Goal: Task Accomplishment & Management: Use online tool/utility

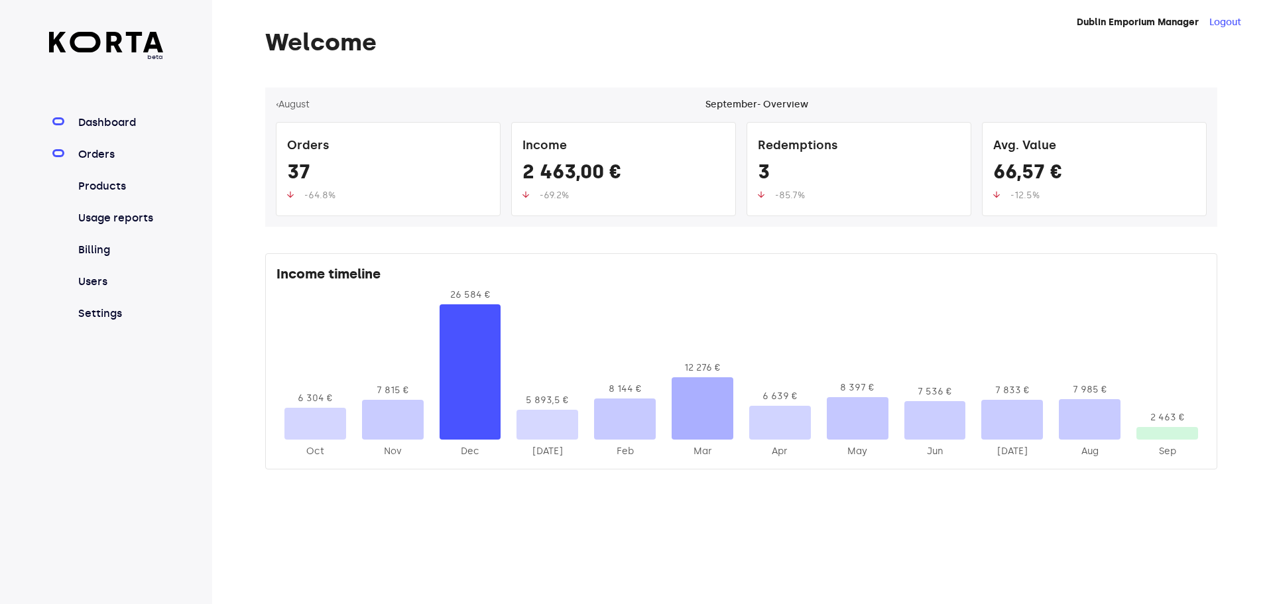
click at [107, 150] on link "Orders" at bounding box center [120, 154] width 88 height 16
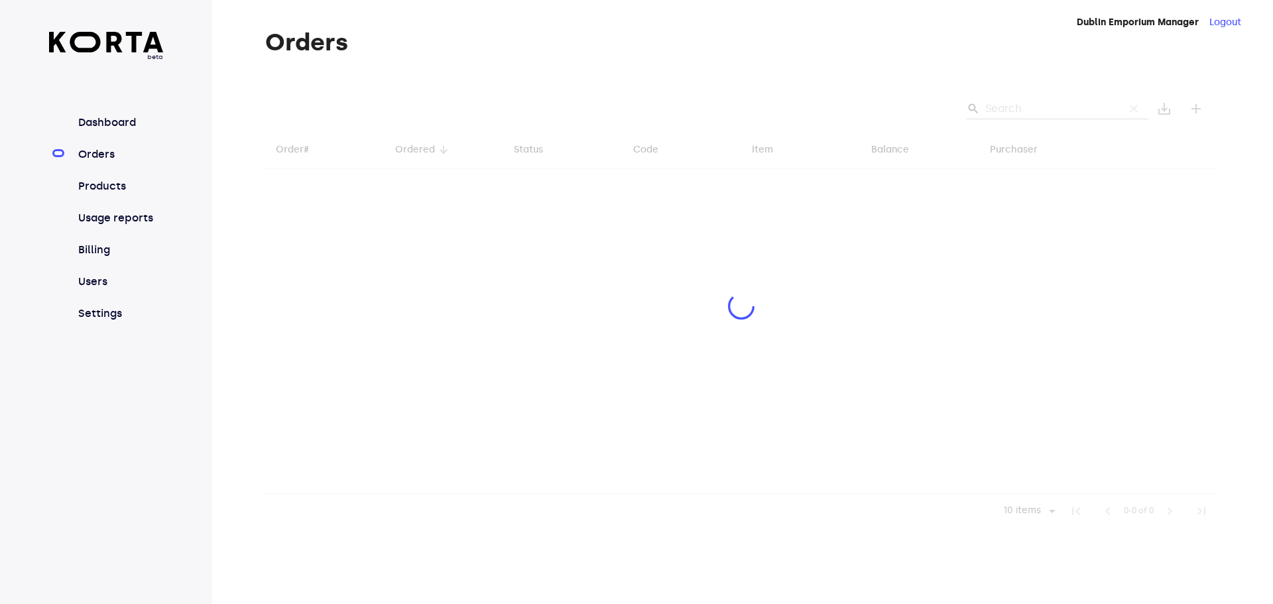
click at [1019, 107] on div at bounding box center [741, 307] width 952 height 441
click at [1002, 114] on div at bounding box center [741, 307] width 952 height 441
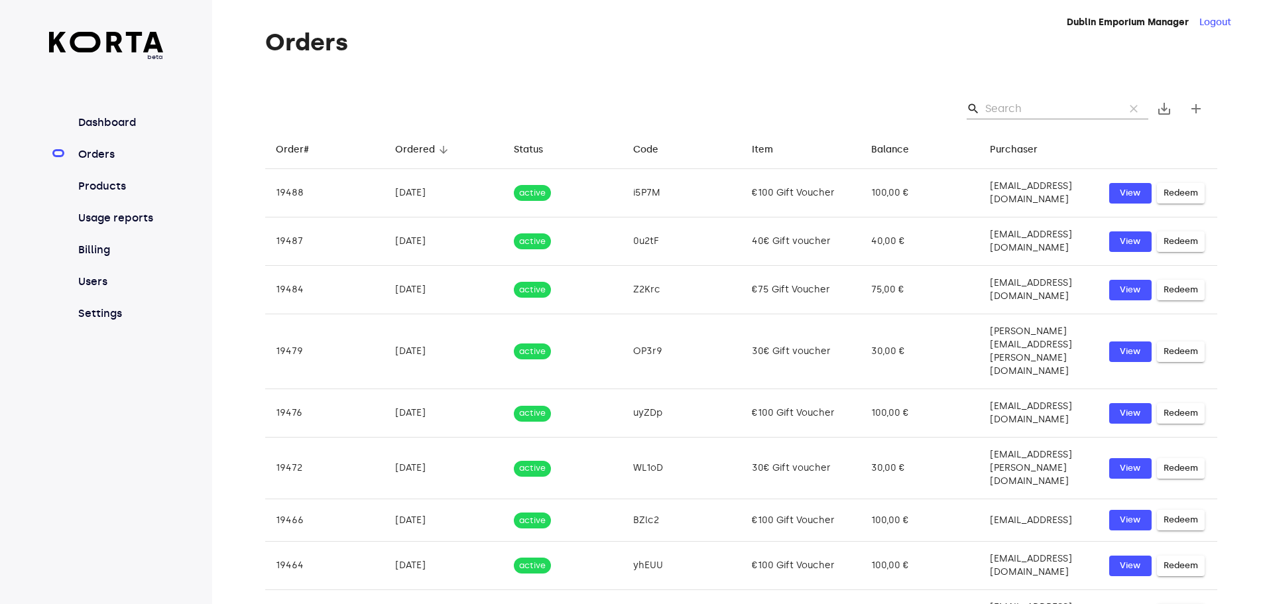
click at [1001, 108] on input "Search" at bounding box center [1049, 108] width 129 height 21
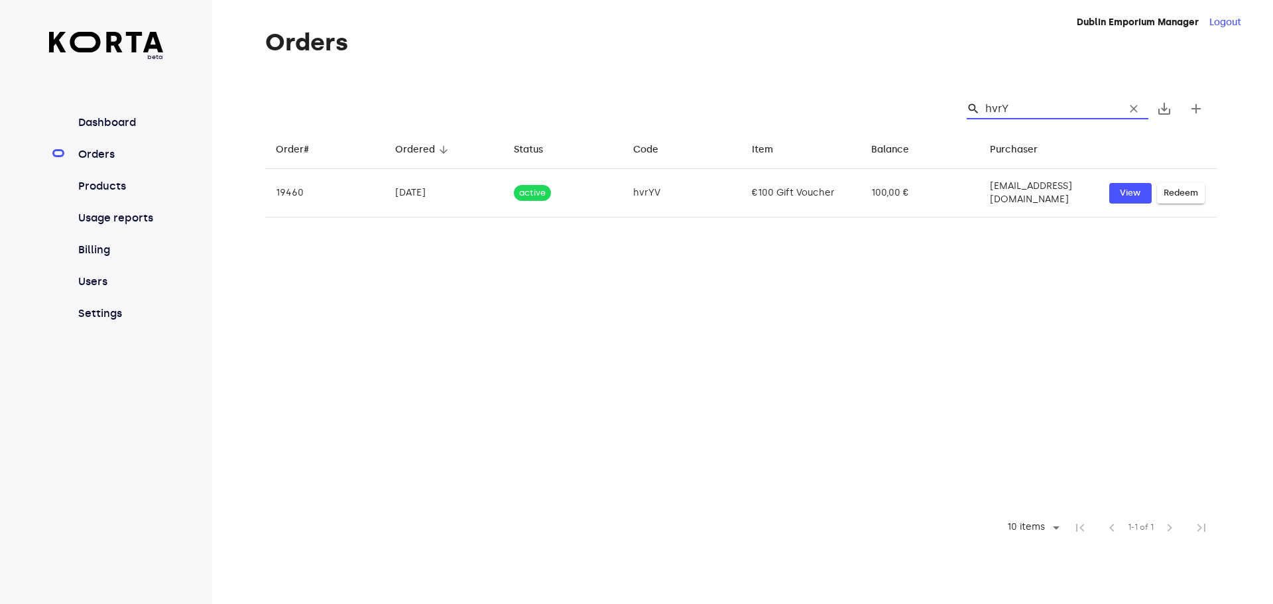
type input "hvrYV"
drag, startPoint x: 1023, startPoint y: 109, endPoint x: 985, endPoint y: 106, distance: 37.9
click at [985, 106] on div "search hvrYV clear" at bounding box center [1057, 108] width 182 height 21
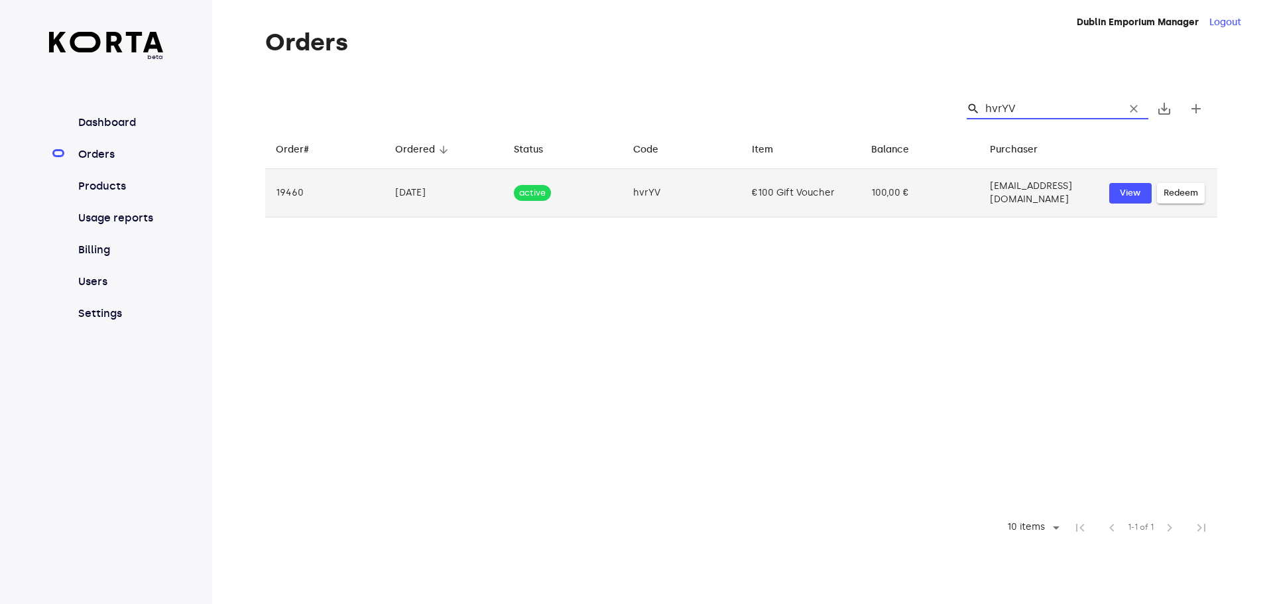
click at [1178, 192] on span "Redeem" at bounding box center [1180, 193] width 34 height 15
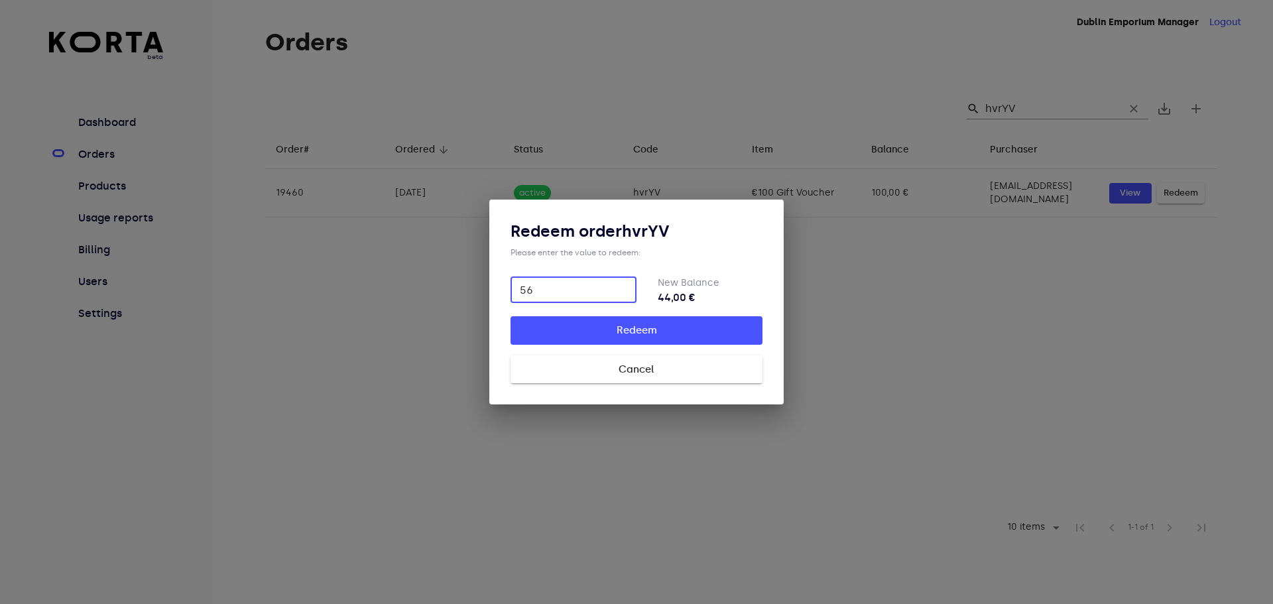
type input "56"
click at [656, 329] on span "Redeem" at bounding box center [636, 329] width 209 height 17
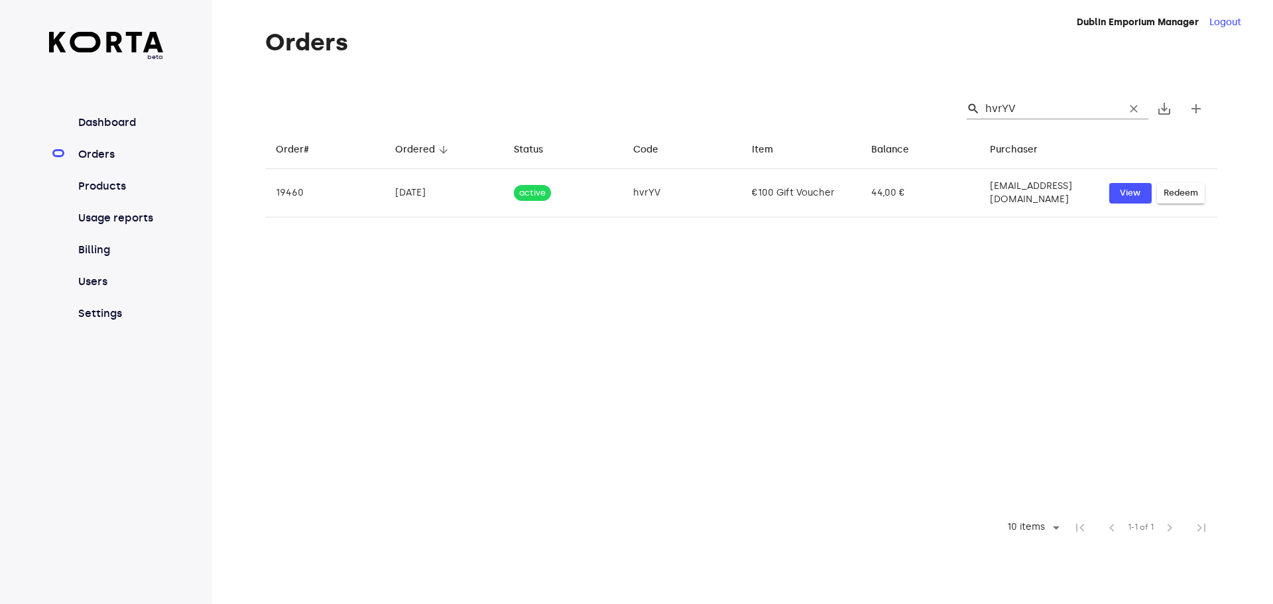
drag, startPoint x: 1021, startPoint y: 109, endPoint x: 980, endPoint y: 106, distance: 41.2
drag, startPoint x: 987, startPoint y: 109, endPoint x: 1039, endPoint y: 107, distance: 51.7
click at [1039, 107] on input "hvrYV" at bounding box center [1049, 108] width 129 height 21
